Goal: Navigation & Orientation: Find specific page/section

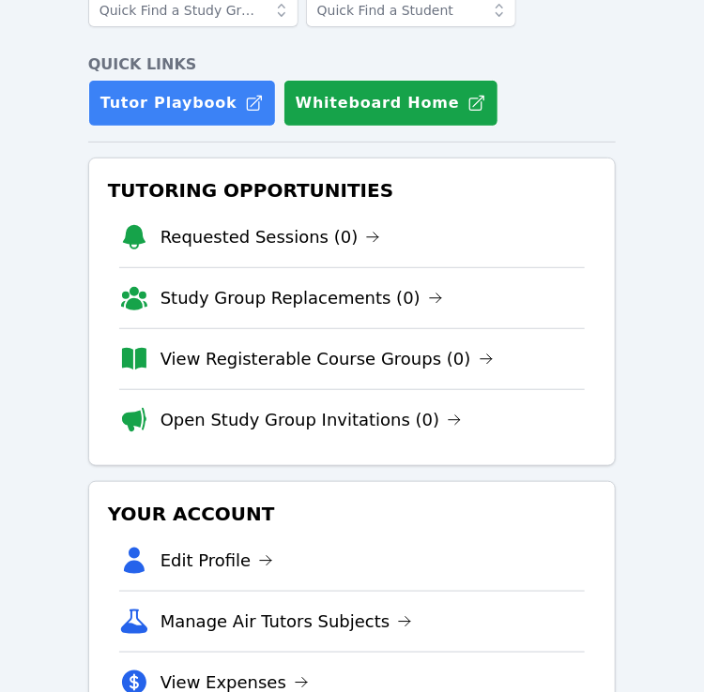
scroll to position [314, 0]
